Goal: Browse casually: Explore the website without a specific task or goal

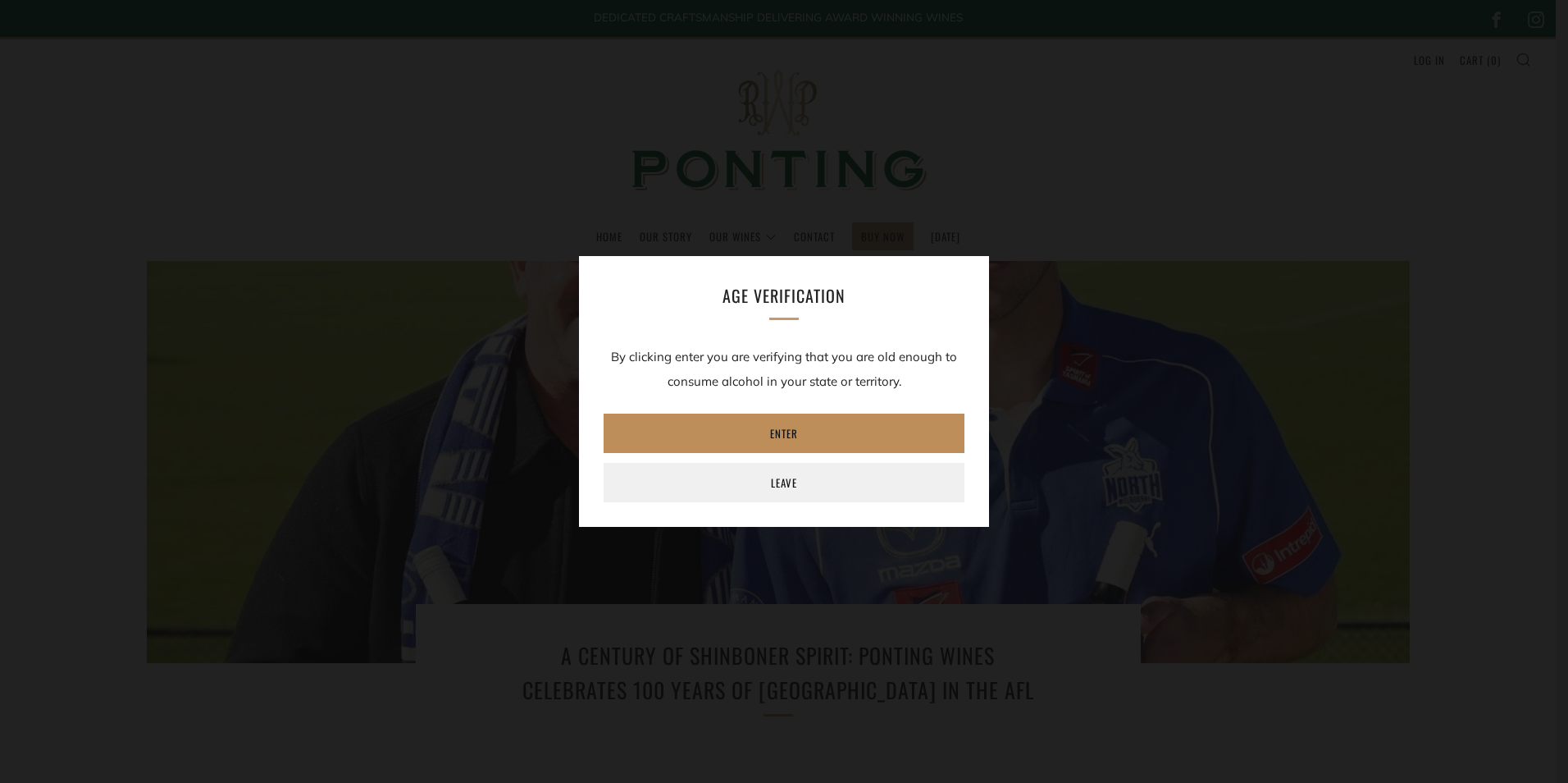
click at [784, 423] on link "Enter" at bounding box center [784, 433] width 361 height 40
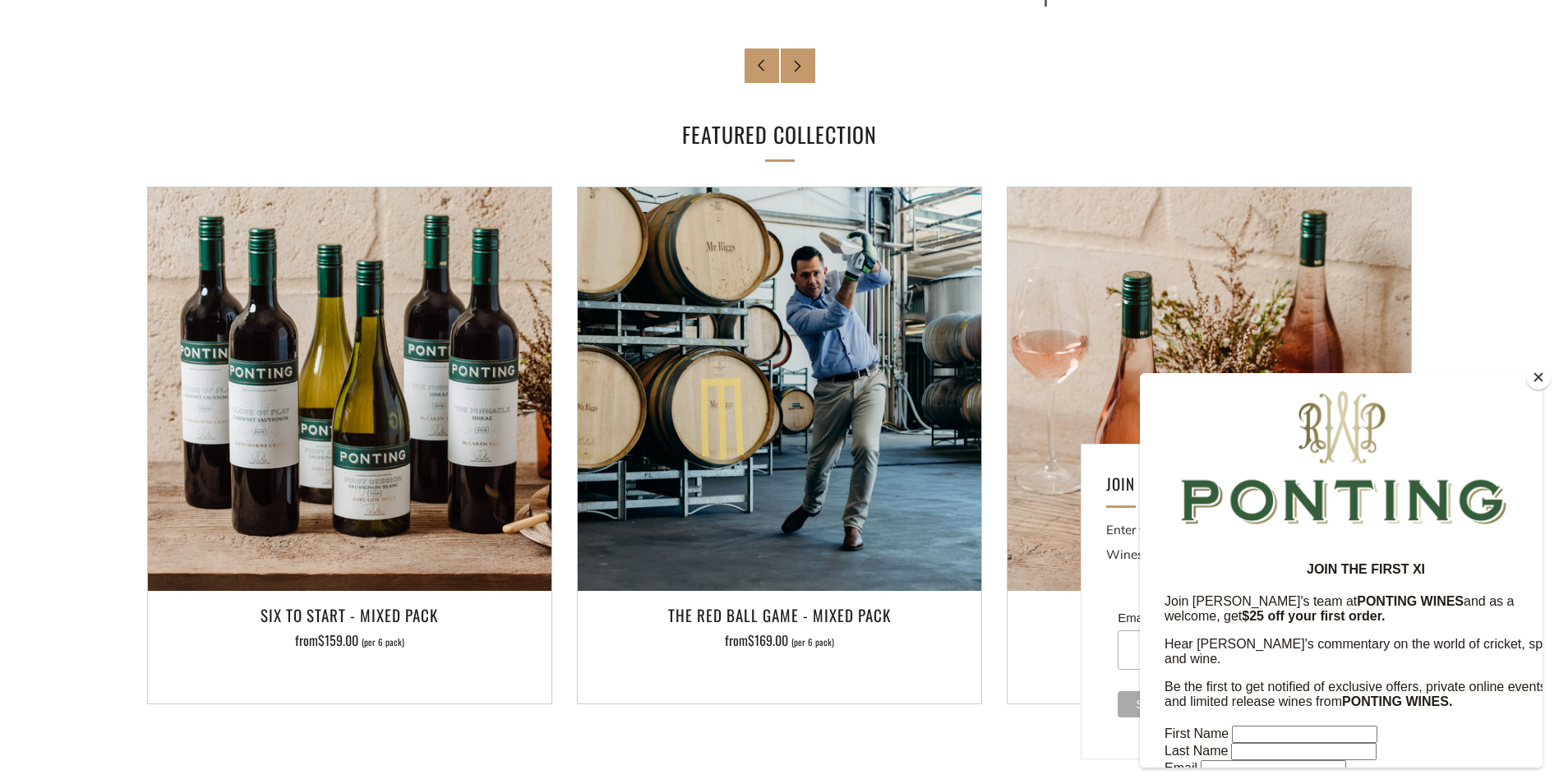
scroll to position [1644, 0]
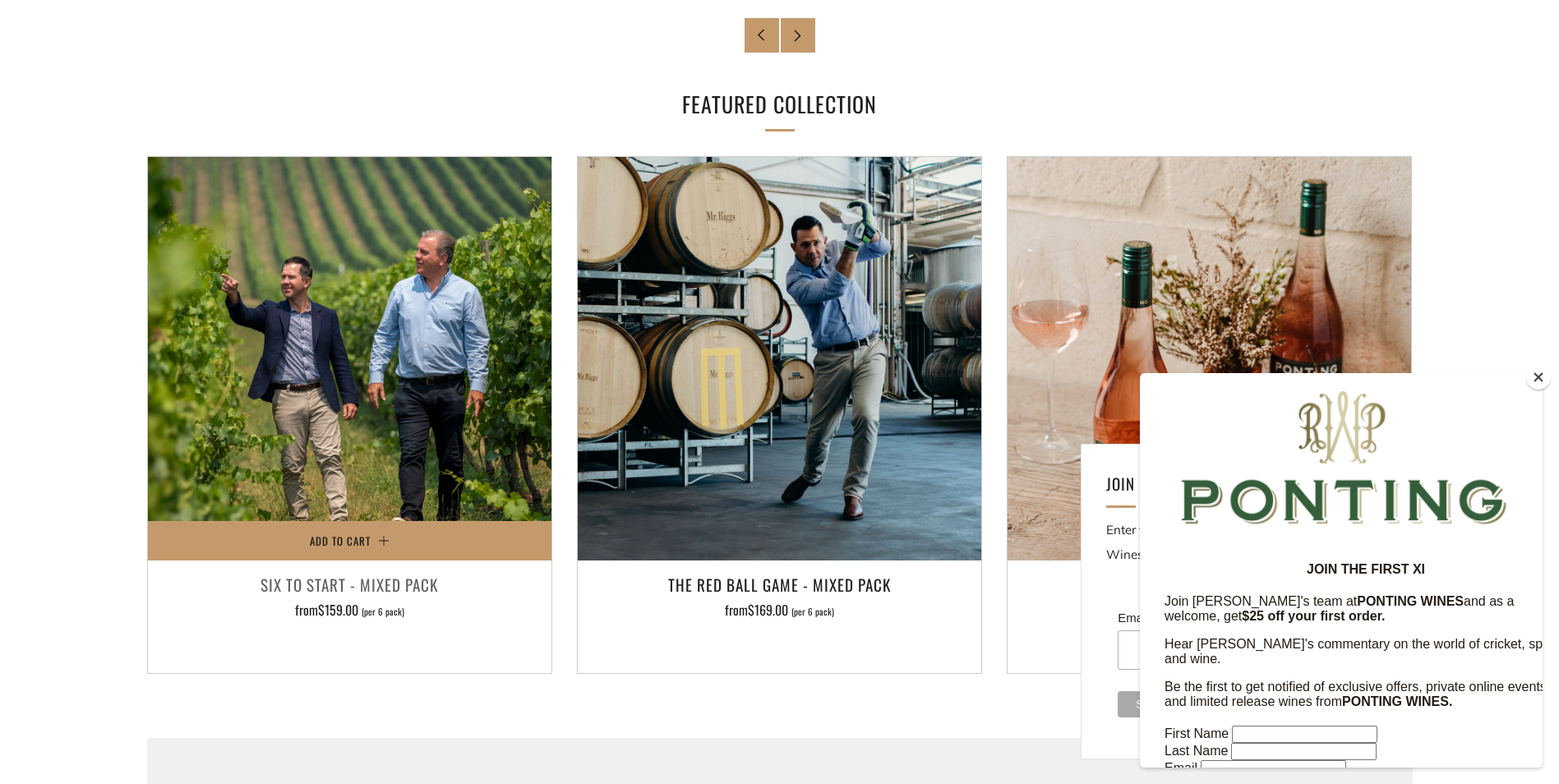
click at [414, 393] on img at bounding box center [350, 358] width 403 height 403
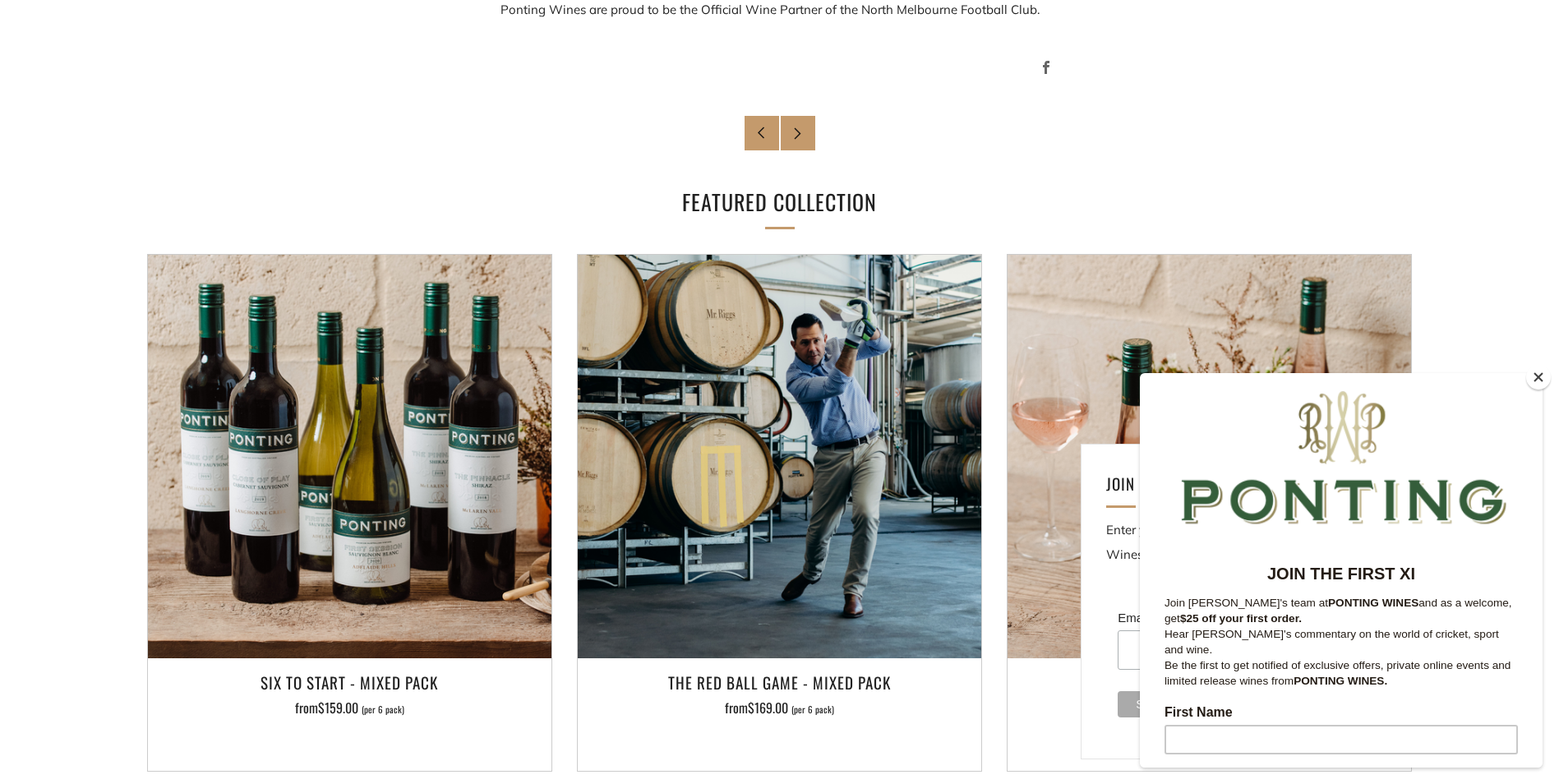
scroll to position [1561, 0]
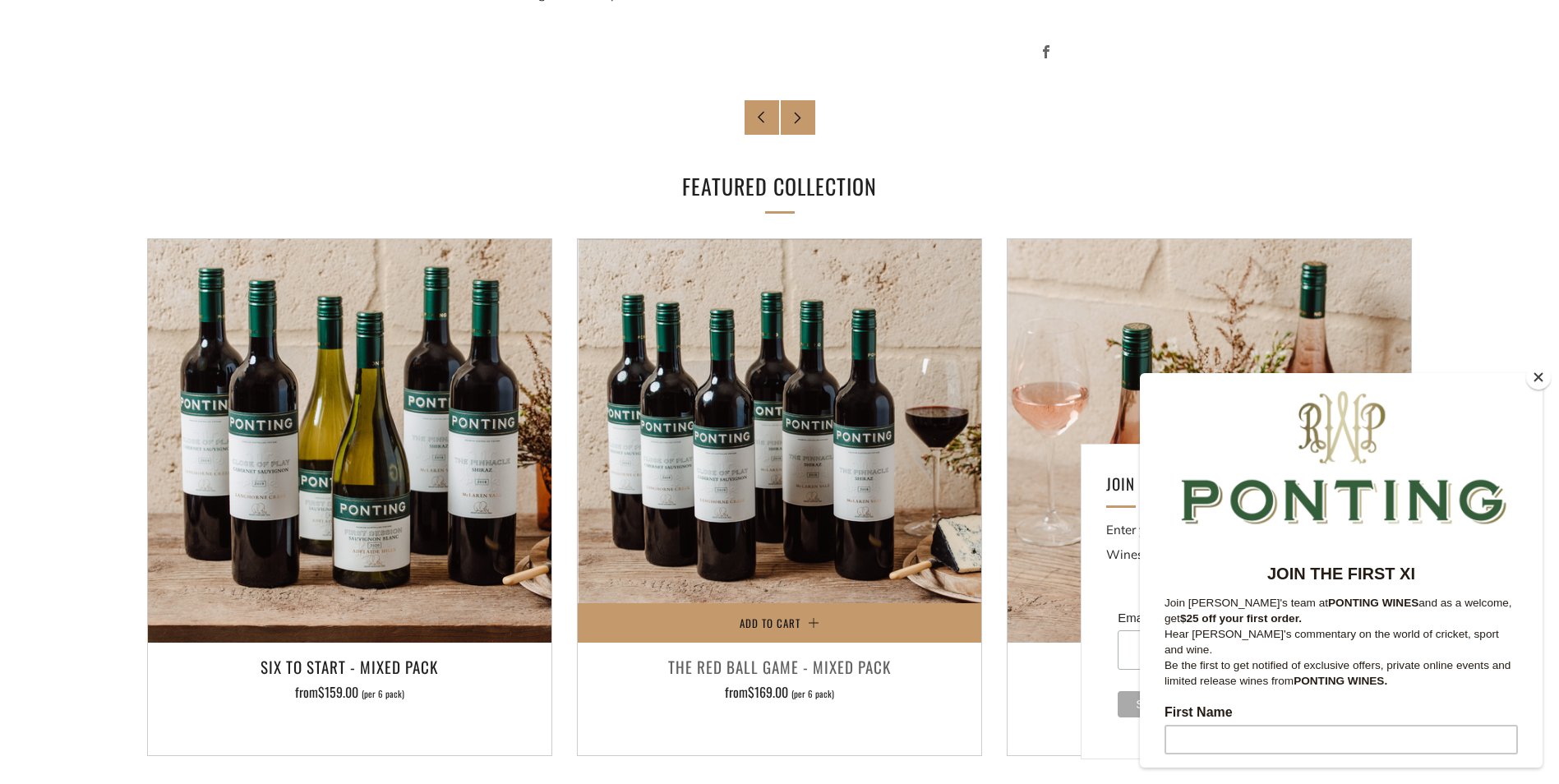
click at [884, 475] on img at bounding box center [780, 440] width 403 height 403
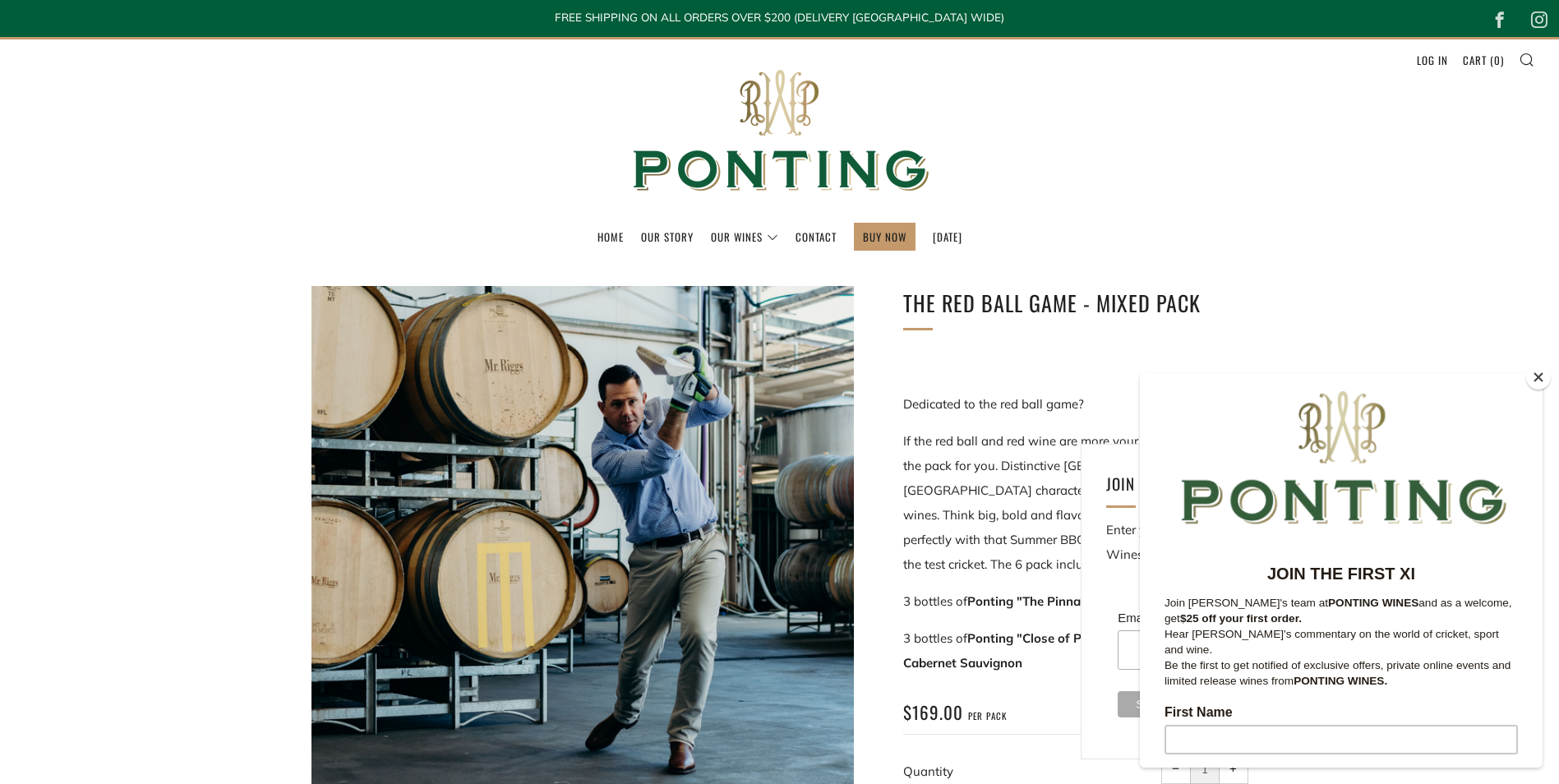
click at [1321, 254] on div "Home Our Story Our Wines The Collection News & Reviews Contact 0 )" at bounding box center [780, 242] width 1559 height 38
